Goal: Transaction & Acquisition: Purchase product/service

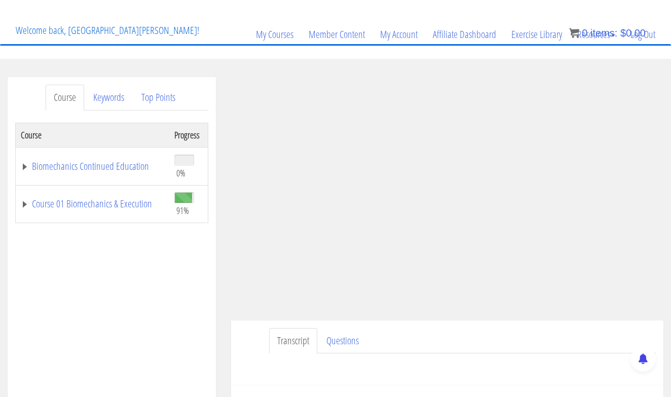
scroll to position [60, 0]
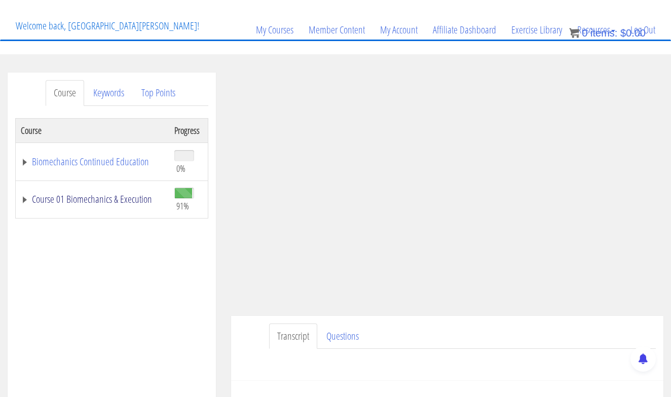
click at [96, 199] on link "Course 01 Biomechanics & Execution" at bounding box center [93, 199] width 144 height 10
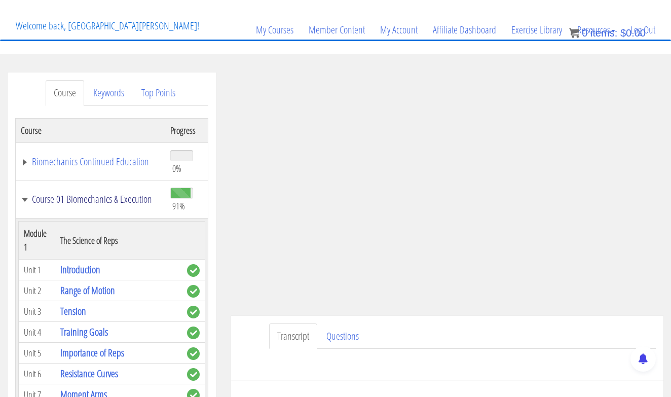
click at [96, 199] on link "Course 01 Biomechanics & Execution" at bounding box center [90, 199] width 139 height 10
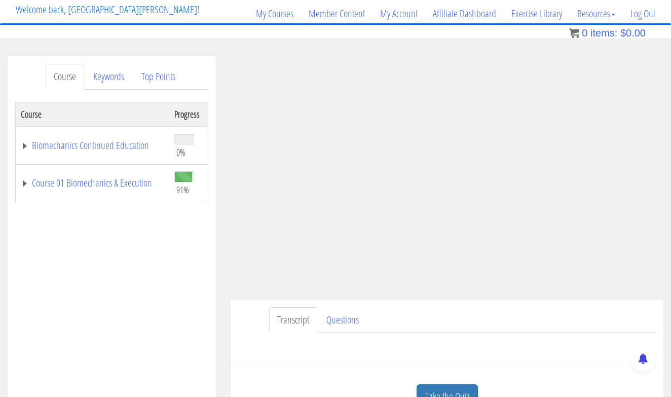
scroll to position [80, 0]
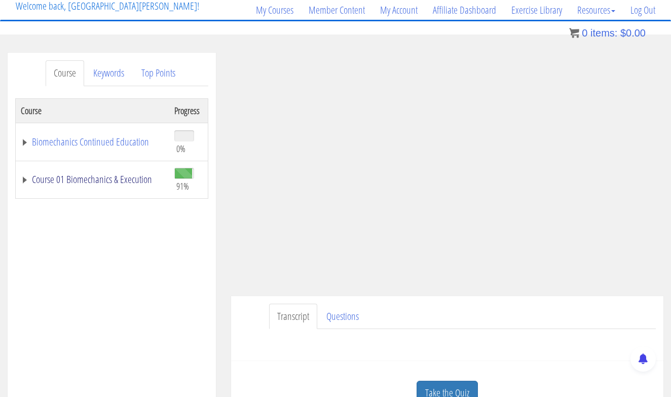
click at [97, 175] on link "Course 01 Biomechanics & Execution" at bounding box center [93, 179] width 144 height 10
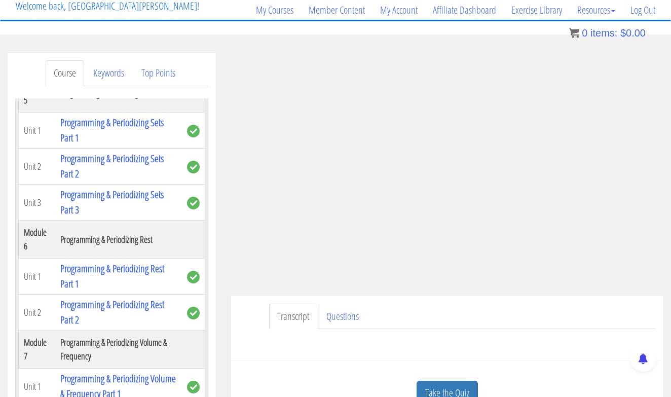
scroll to position [1149, 0]
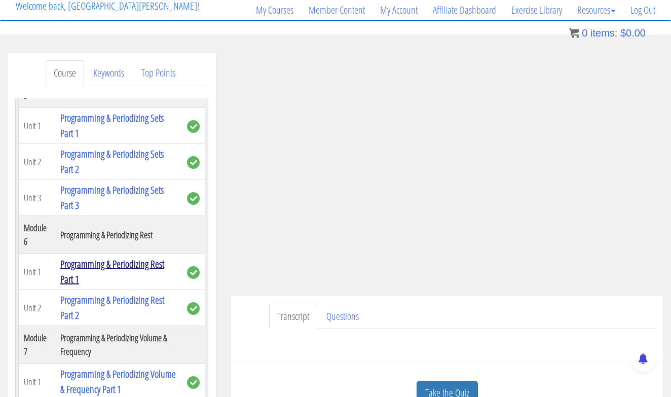
click at [135, 270] on link "Programming & Periodizing Rest Part 1" at bounding box center [112, 271] width 104 height 29
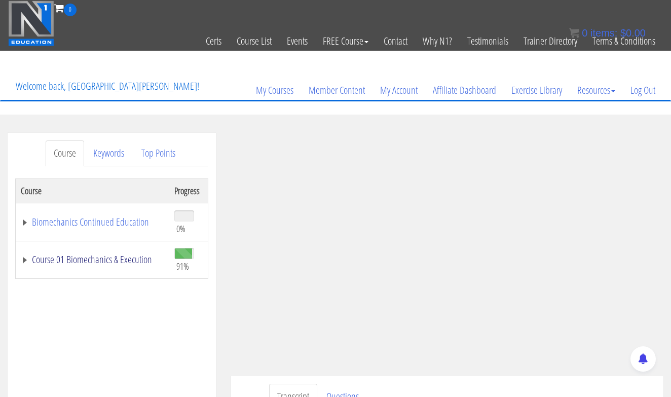
click at [91, 260] on link "Course 01 Biomechanics & Execution" at bounding box center [93, 260] width 144 height 10
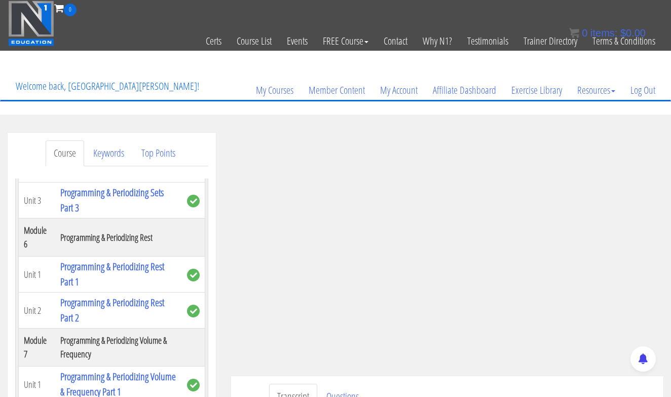
scroll to position [1261, 0]
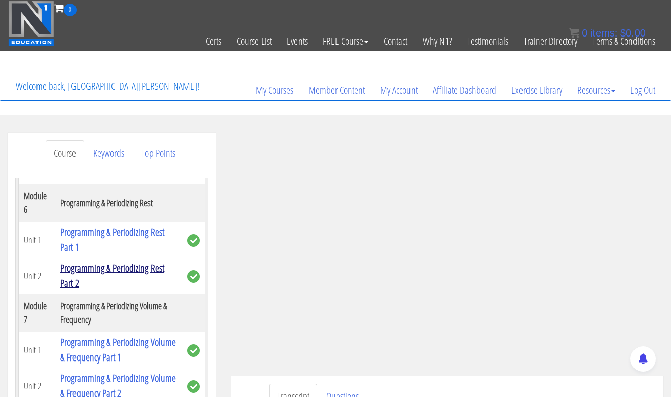
click at [85, 270] on link "Programming & Periodizing Rest Part 2" at bounding box center [112, 275] width 104 height 29
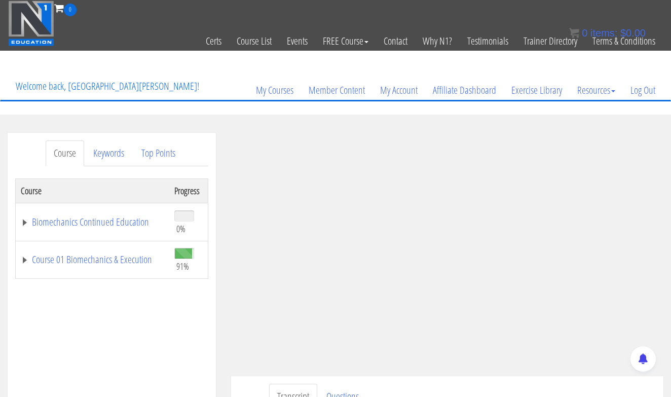
click at [263, 69] on link "My Courses" at bounding box center [275, 90] width 53 height 49
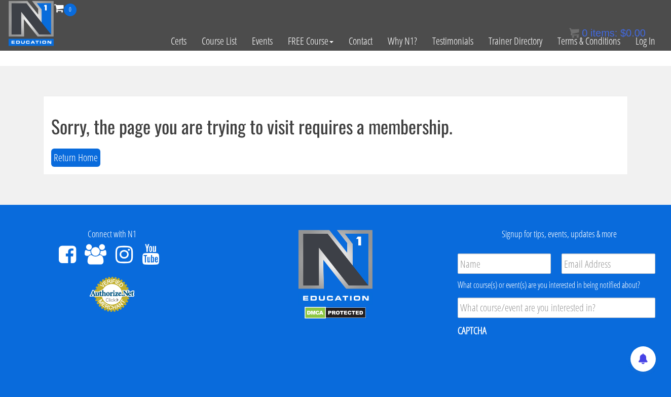
click at [34, 28] on img at bounding box center [31, 24] width 46 height 46
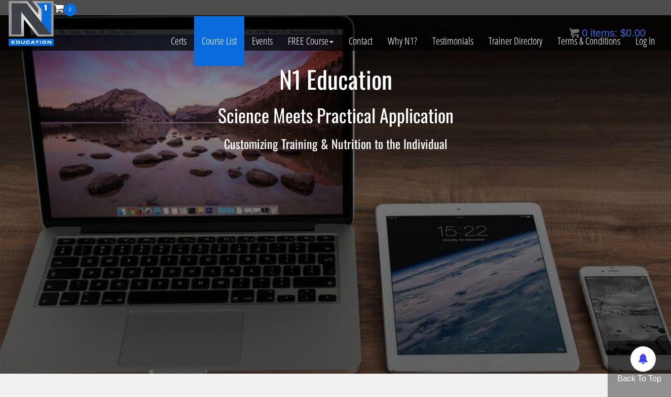
click at [226, 41] on link "Course List" at bounding box center [219, 41] width 50 height 50
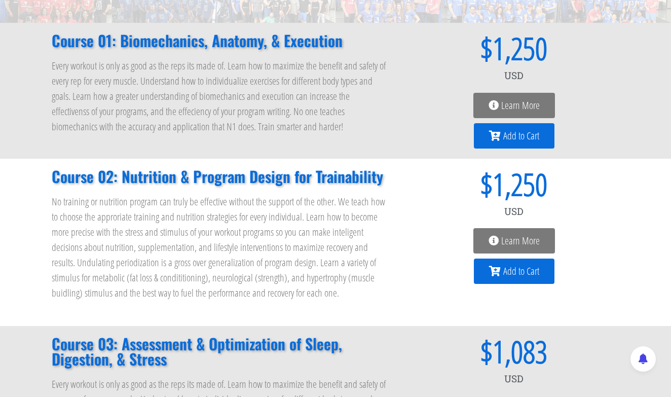
scroll to position [146, 0]
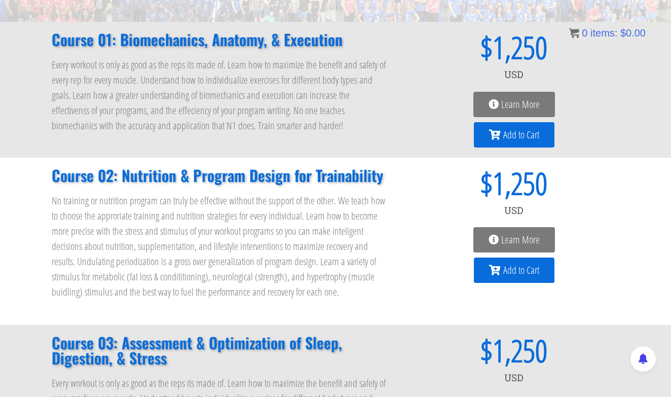
click at [514, 237] on span "Learn More" at bounding box center [521, 240] width 39 height 10
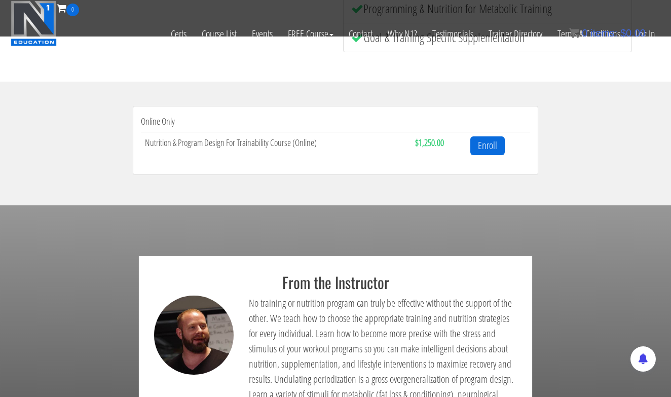
scroll to position [278, 0]
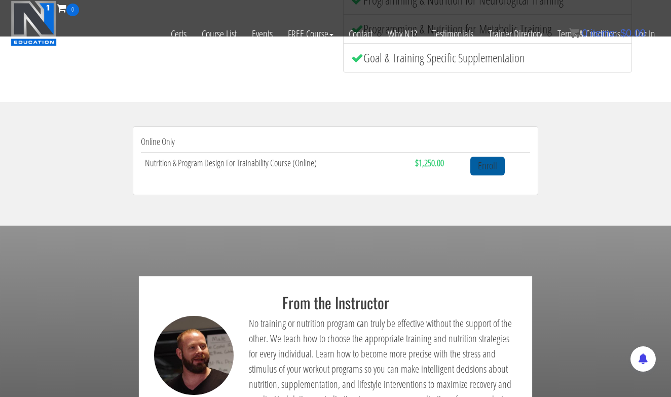
click at [483, 162] on link "Enroll" at bounding box center [488, 166] width 34 height 19
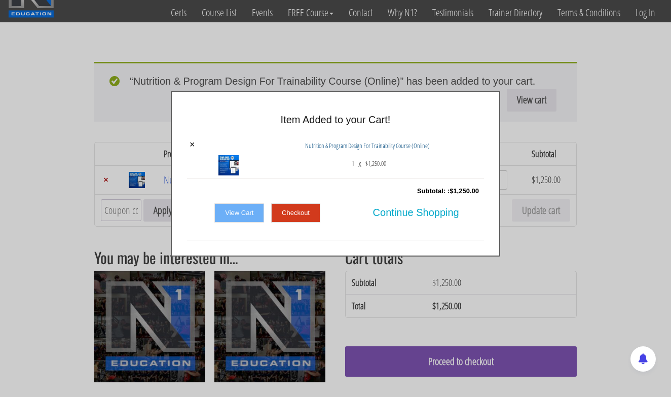
scroll to position [31, 0]
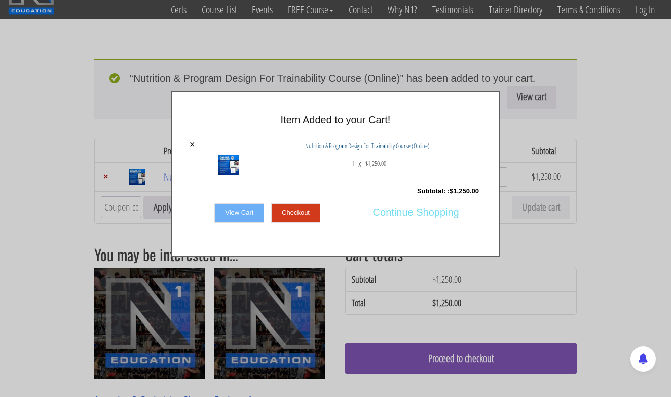
click at [401, 209] on span "Continue Shopping" at bounding box center [416, 212] width 86 height 21
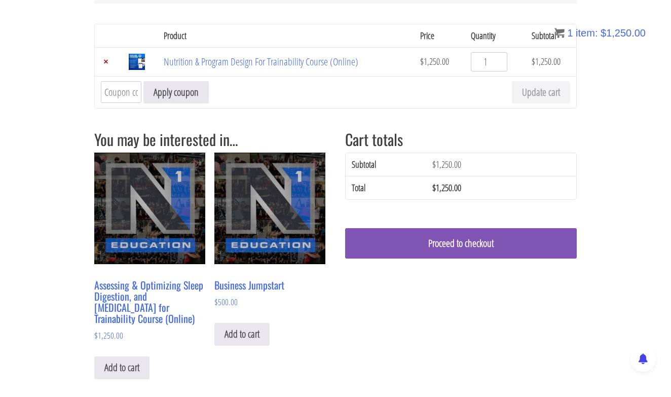
scroll to position [0, 0]
